Goal: Task Accomplishment & Management: Use online tool/utility

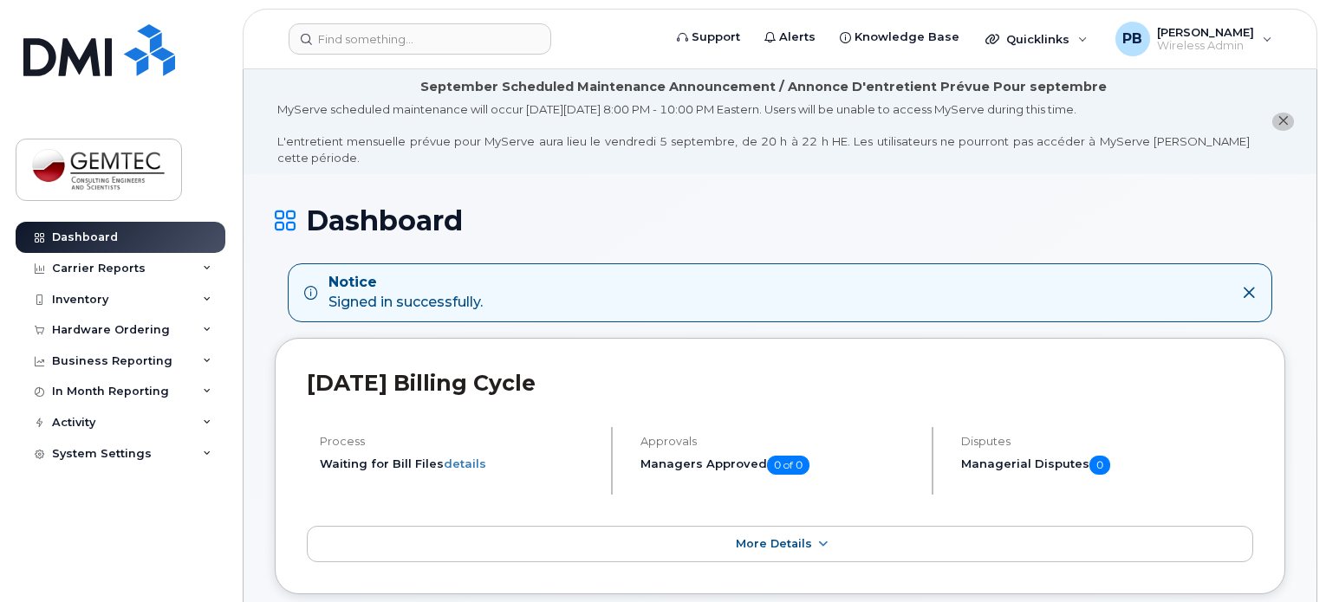
scroll to position [260, 0]
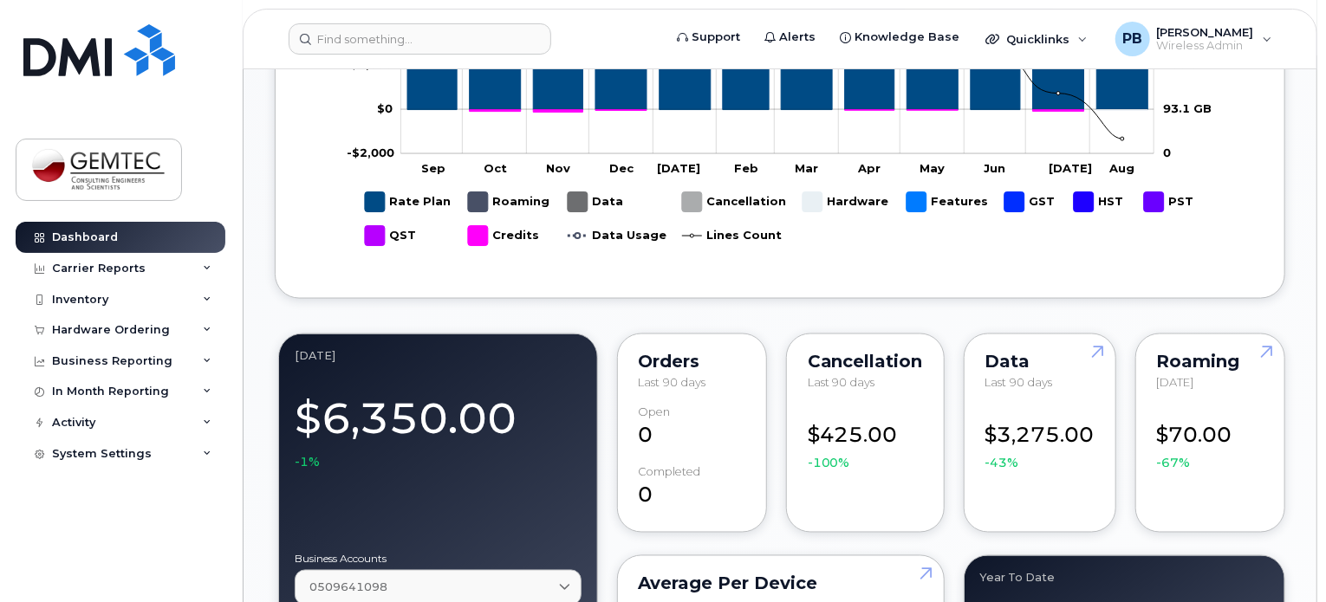
scroll to position [1040, 0]
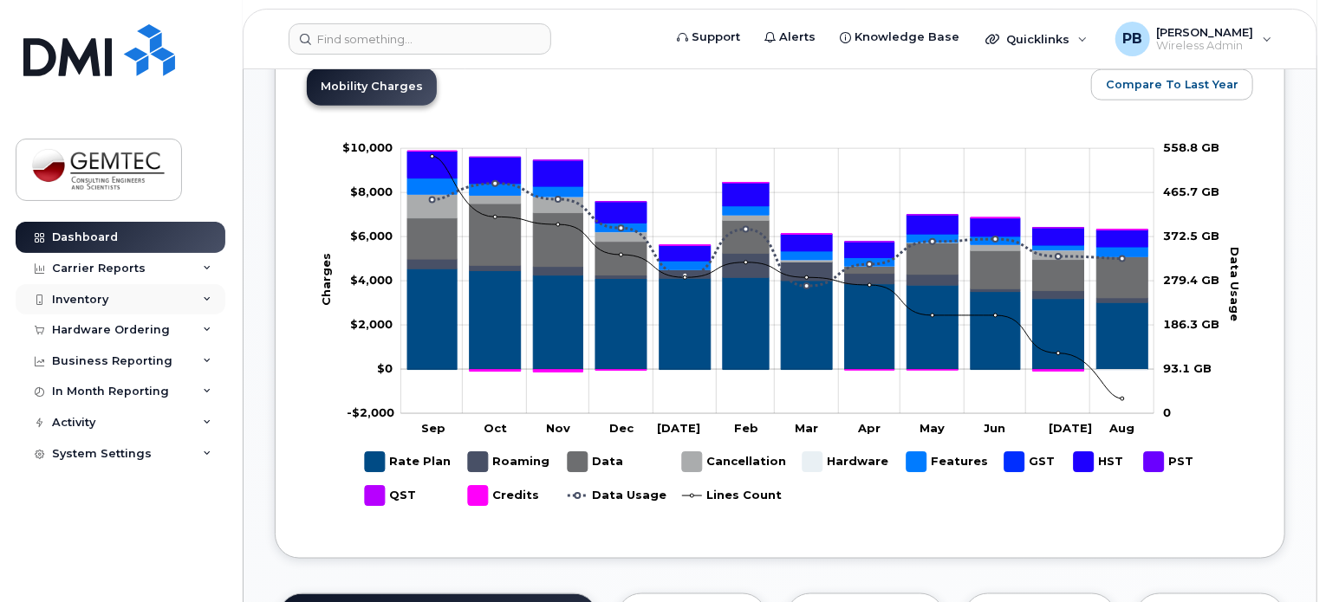
click at [101, 295] on div "Inventory" at bounding box center [80, 300] width 56 height 14
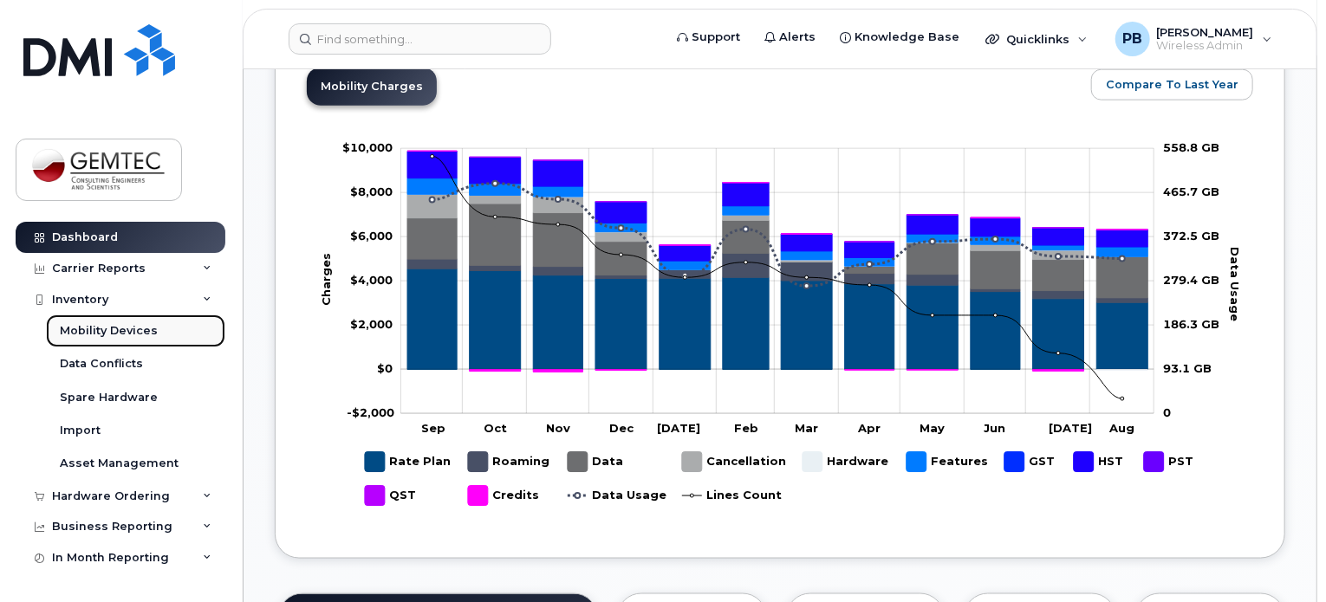
click at [104, 321] on link "Mobility Devices" at bounding box center [135, 331] width 179 height 33
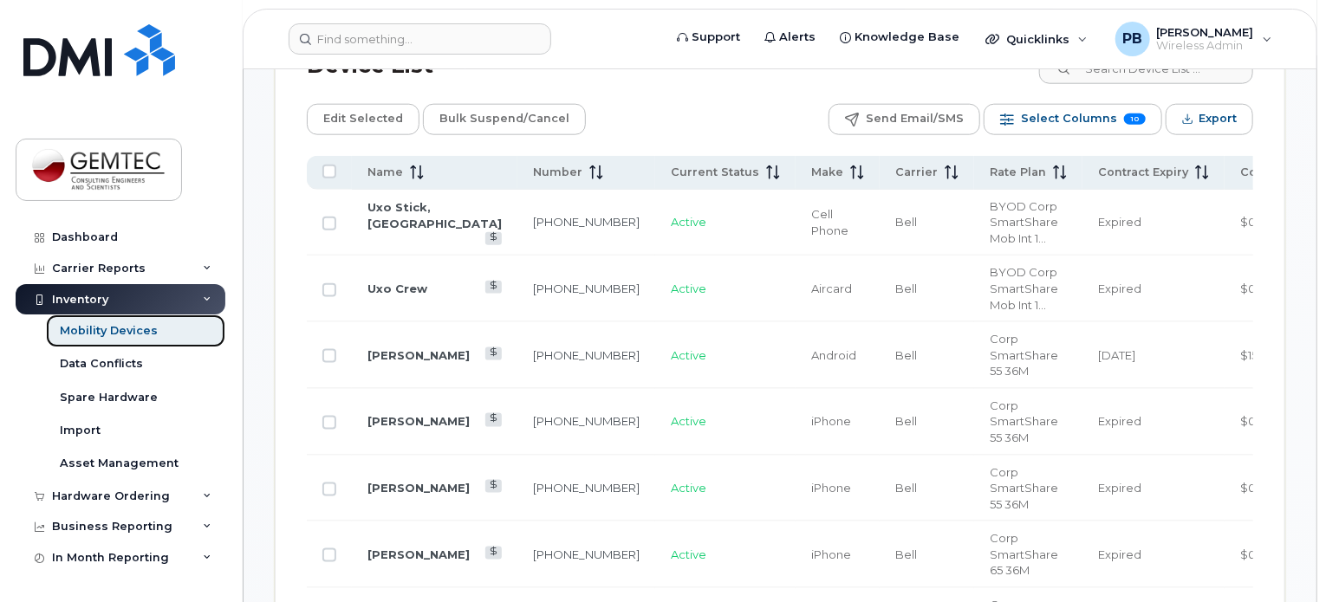
scroll to position [953, 0]
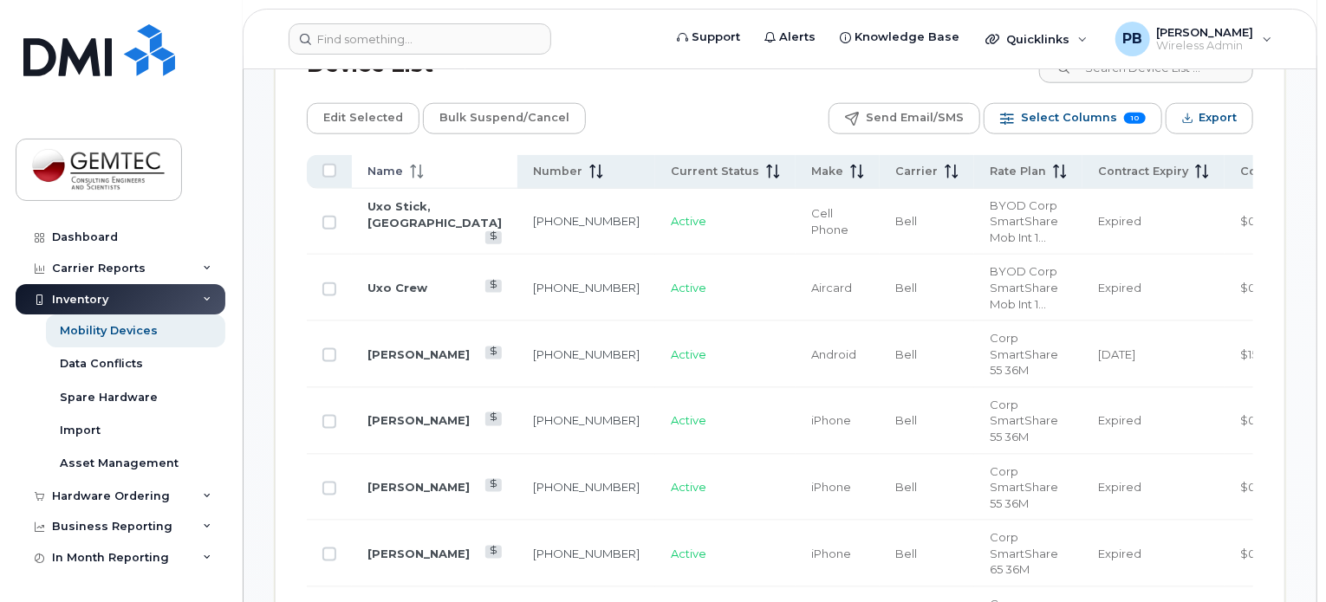
click at [410, 173] on icon at bounding box center [417, 172] width 14 height 14
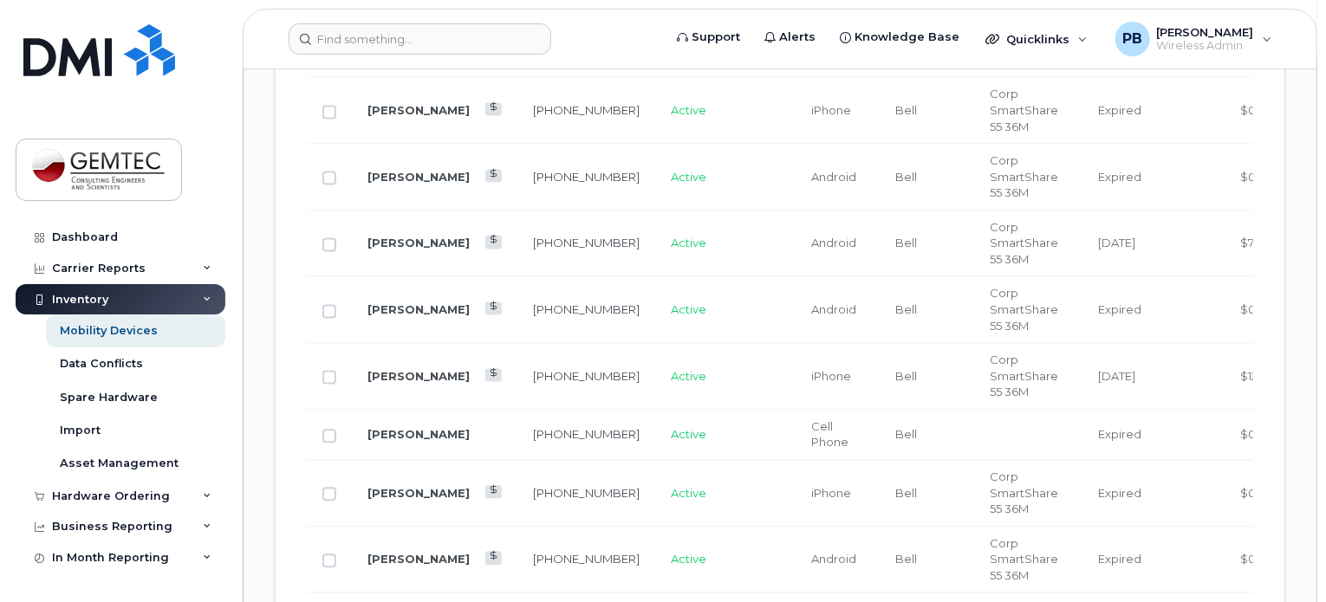
scroll to position [1646, 0]
